Goal: Book appointment/travel/reservation

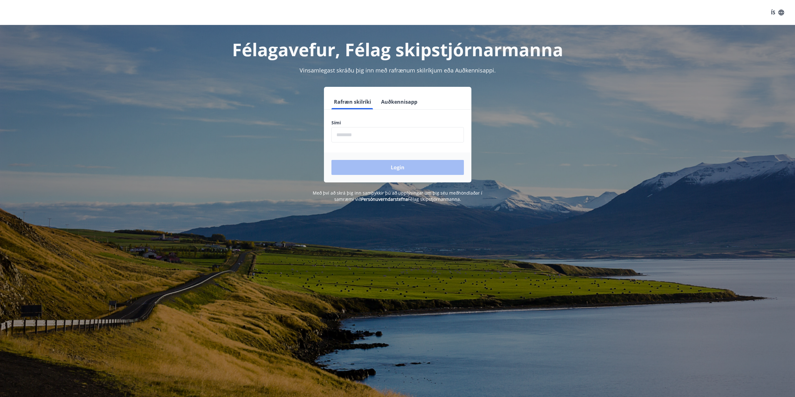
click at [396, 137] on input "phone" at bounding box center [398, 134] width 133 height 15
type input "********"
click at [402, 169] on button "Login" at bounding box center [398, 167] width 133 height 15
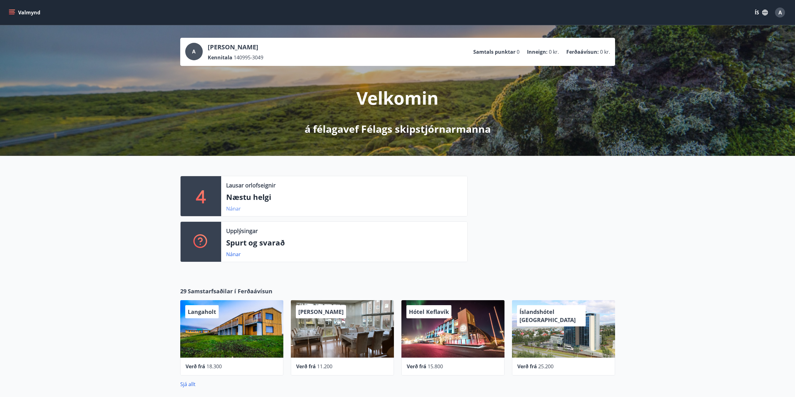
click at [235, 208] on link "Nánar" at bounding box center [233, 208] width 15 height 7
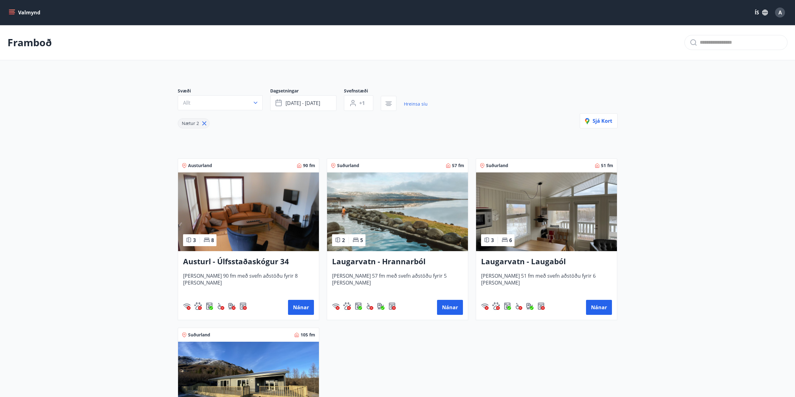
click at [21, 13] on button "Valmynd" at bounding box center [25, 12] width 35 height 11
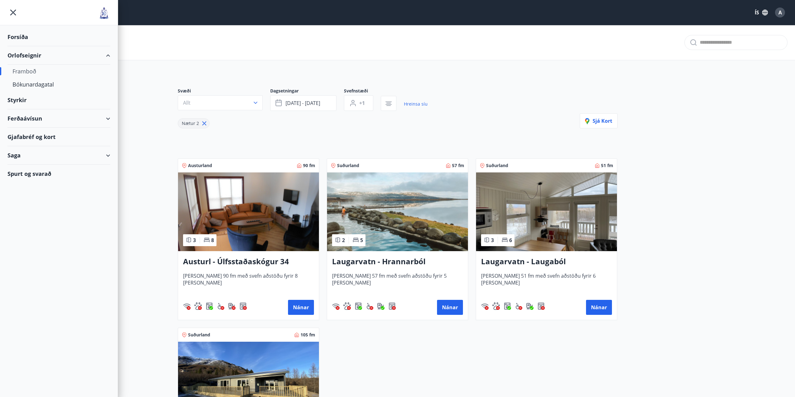
click at [20, 36] on div "Forsíða" at bounding box center [59, 37] width 103 height 18
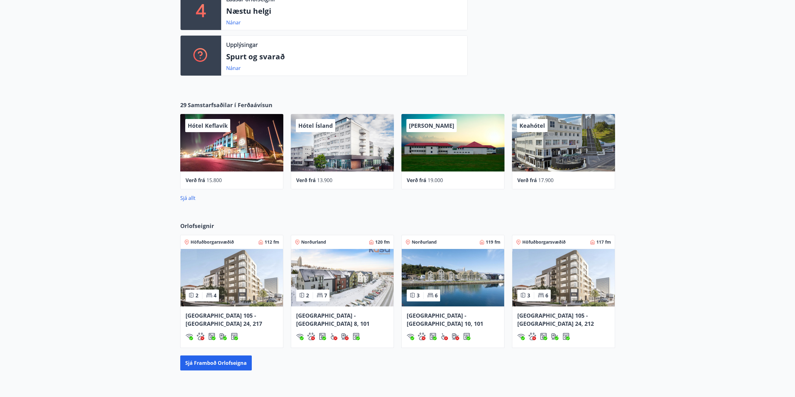
scroll to position [188, 0]
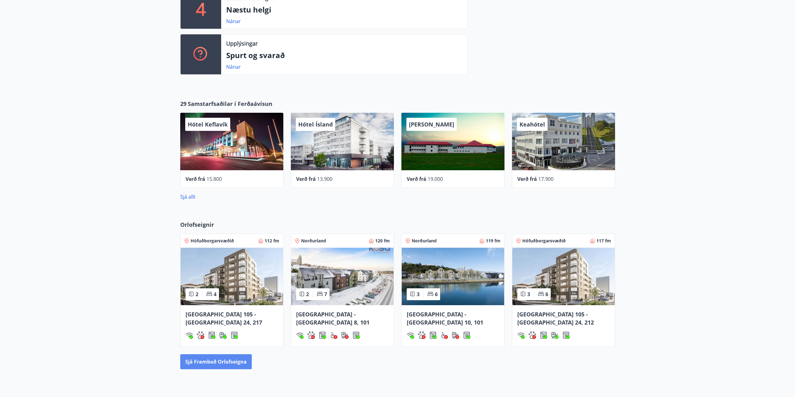
click at [209, 354] on button "Sjá framboð orlofseigna" at bounding box center [216, 361] width 72 height 15
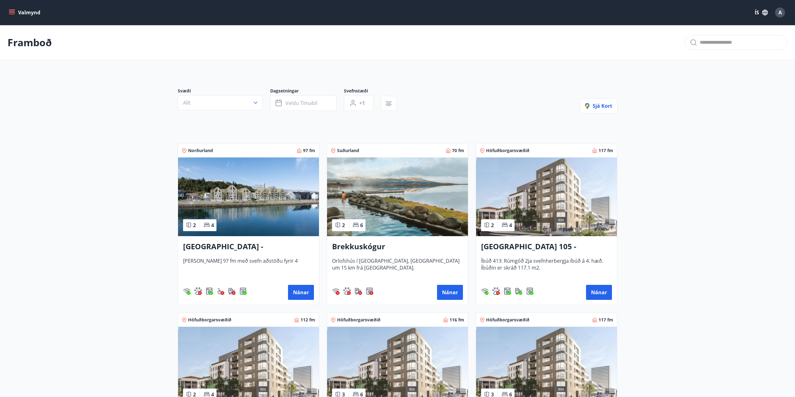
drag, startPoint x: 23, startPoint y: 11, endPoint x: 21, endPoint y: 15, distance: 4.5
click at [23, 11] on button "Valmynd" at bounding box center [25, 12] width 35 height 11
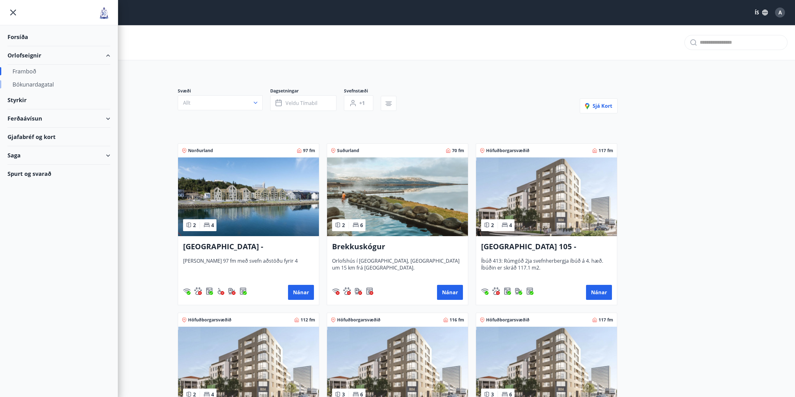
click at [46, 88] on div "Bókunardagatal" at bounding box center [59, 84] width 93 height 13
